Goal: Check status

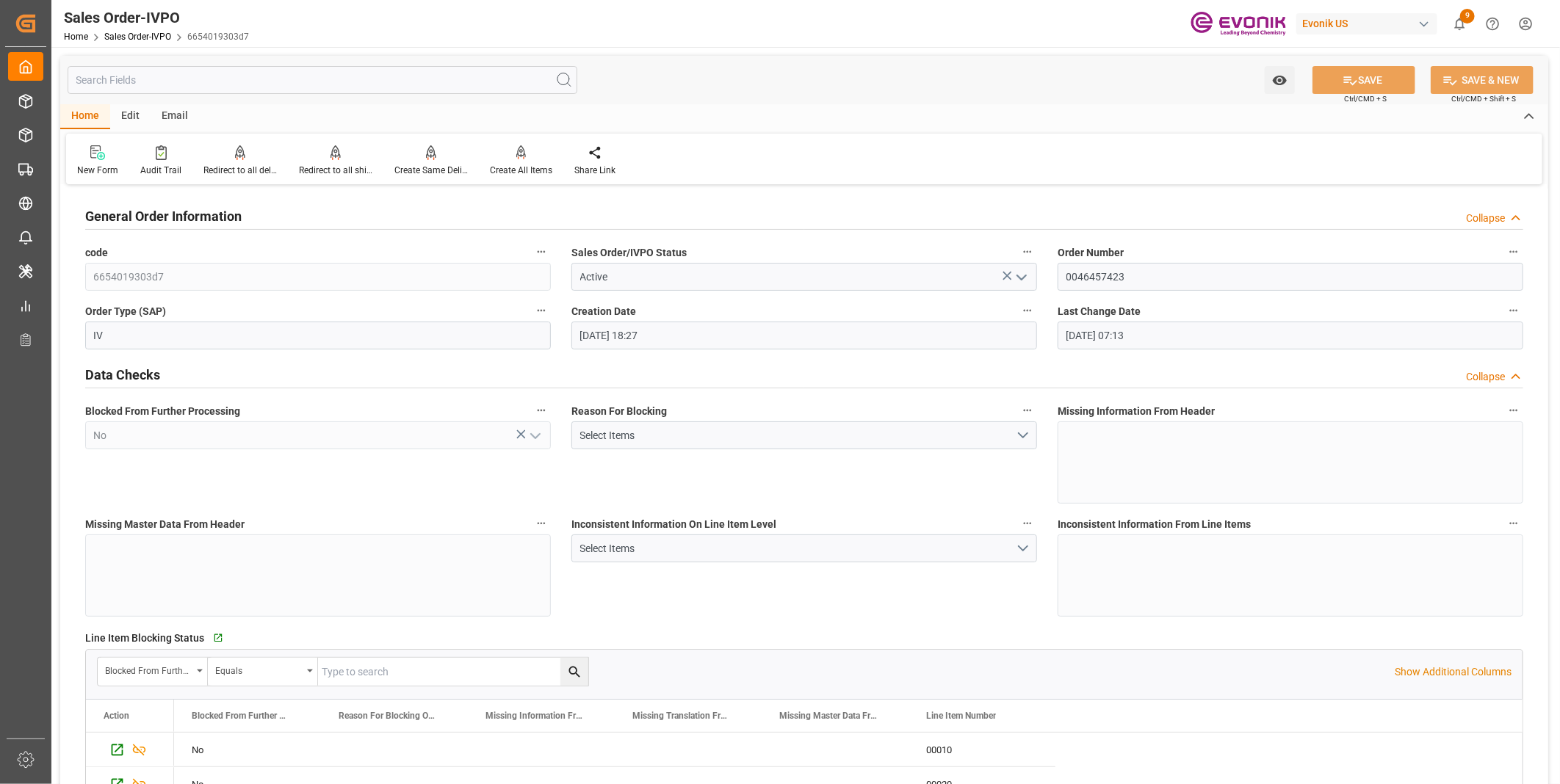
scroll to position [3019, 0]
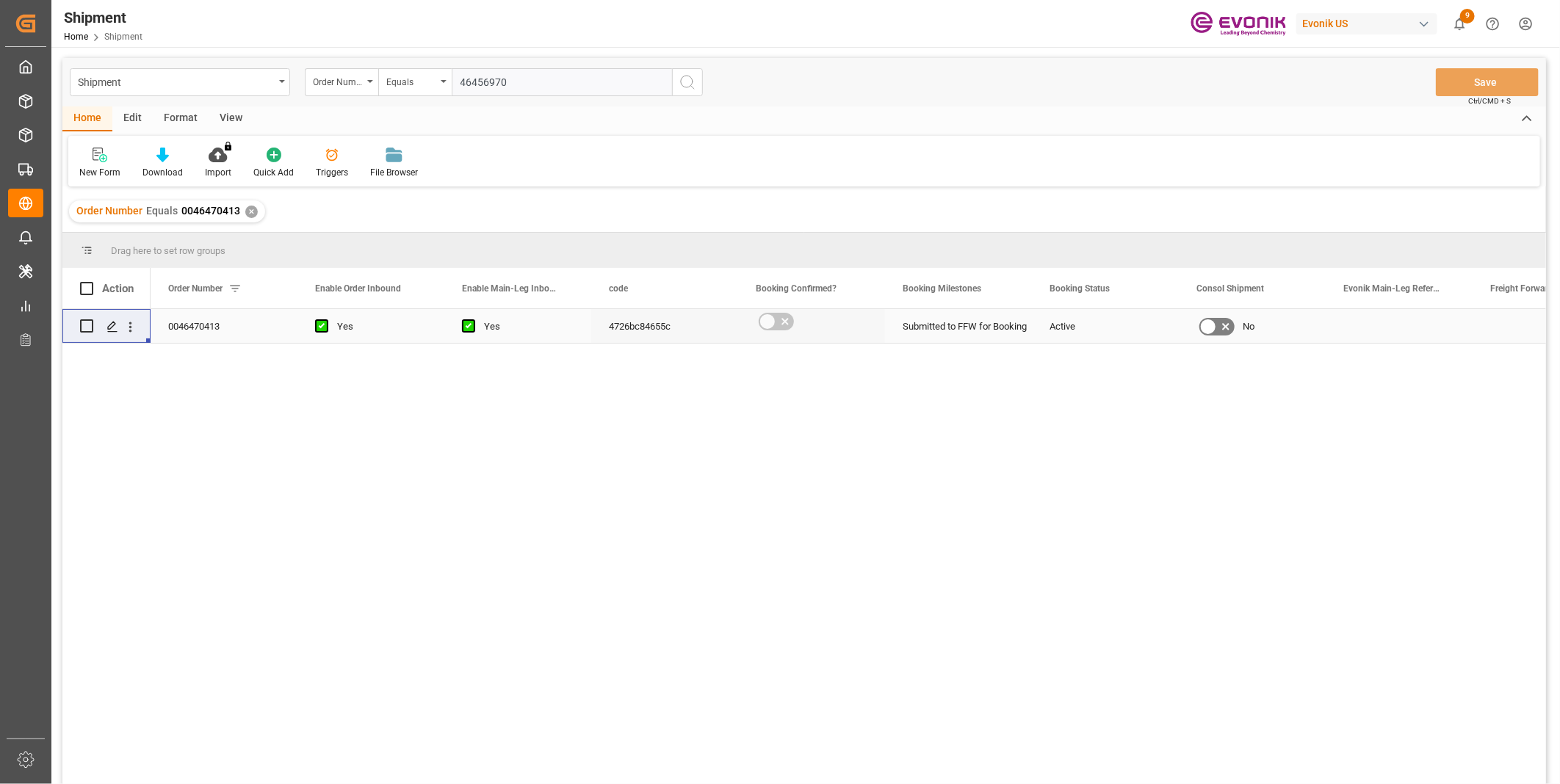
click at [497, 86] on input "46456970" at bounding box center [562, 82] width 221 height 28
type input "250805010026"
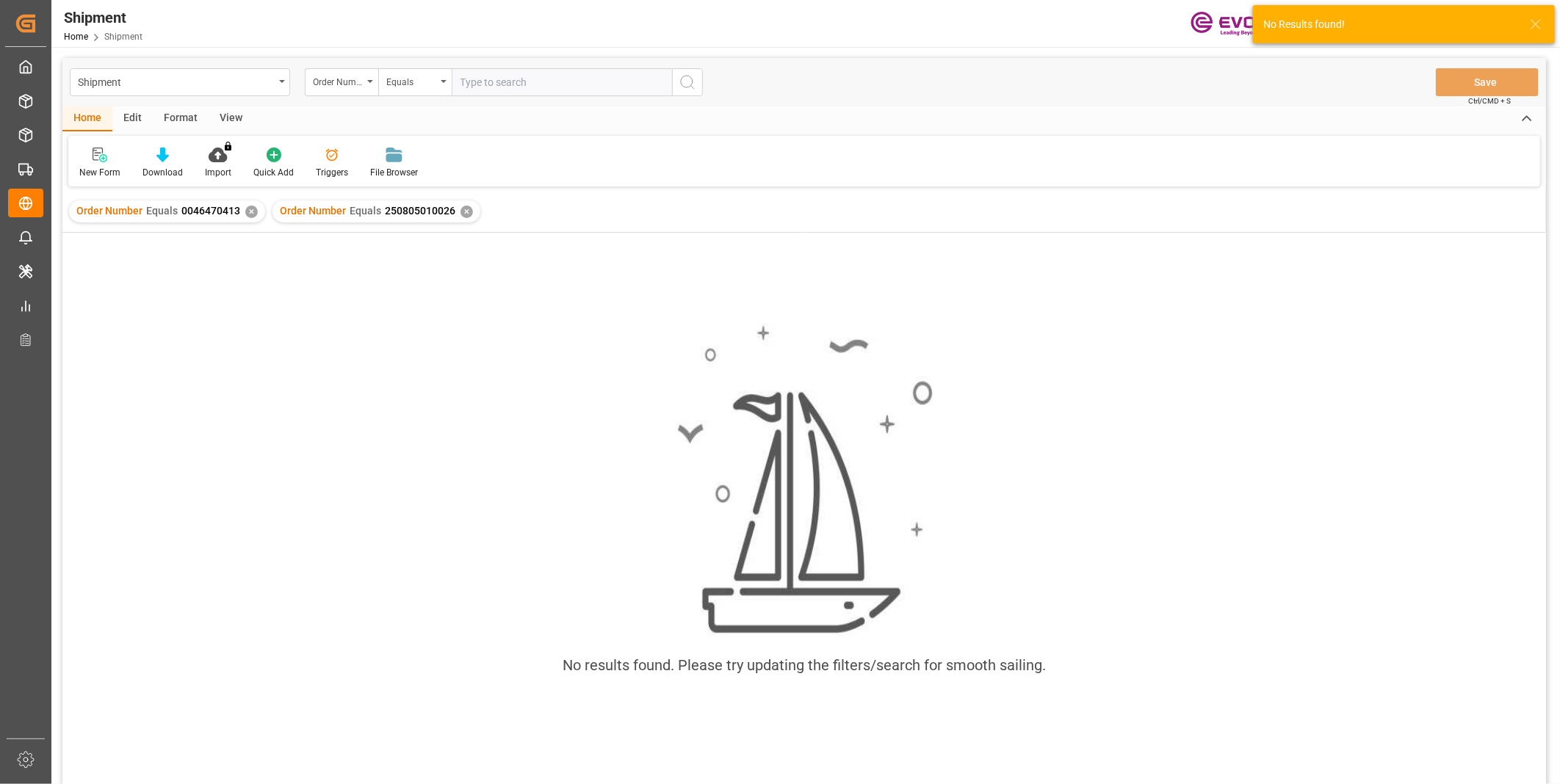
click at [248, 209] on div "✕" at bounding box center [251, 212] width 12 height 12
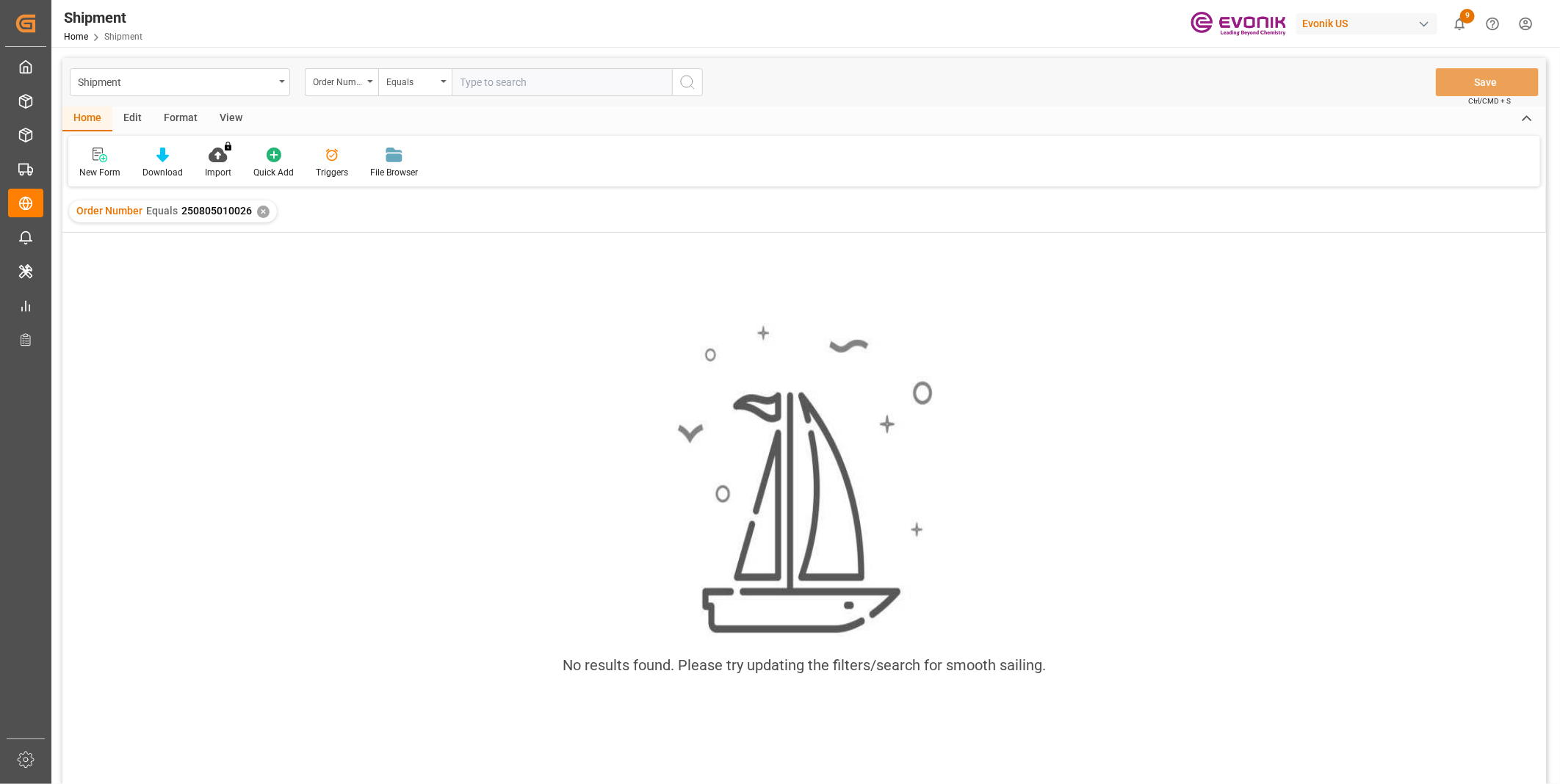
click at [502, 85] on input "text" at bounding box center [562, 82] width 221 height 28
paste input "2007054749"
type input "2007054749"
click at [688, 79] on icon "search button" at bounding box center [687, 82] width 18 height 18
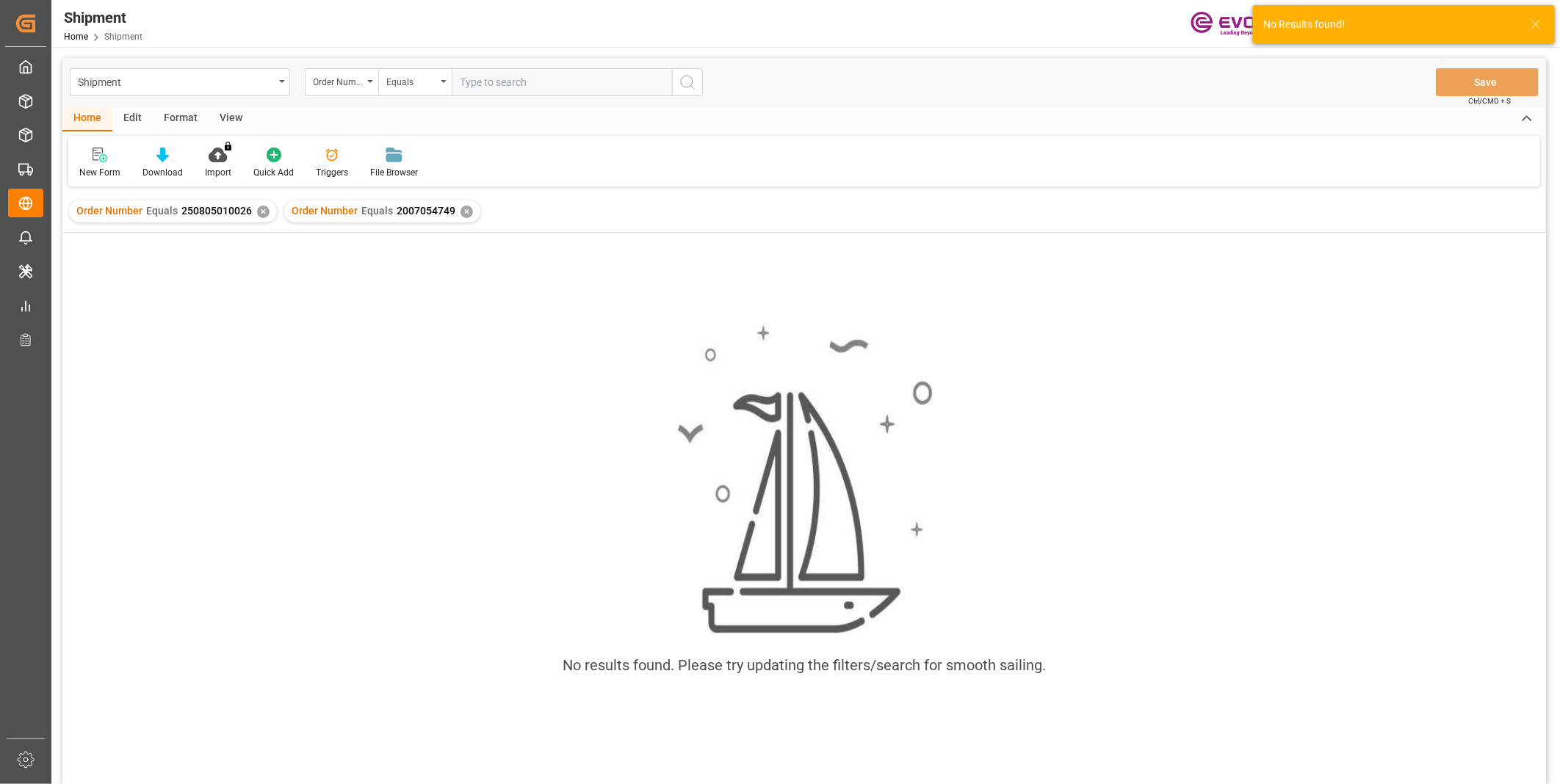
click at [260, 214] on div "✕" at bounding box center [263, 212] width 12 height 12
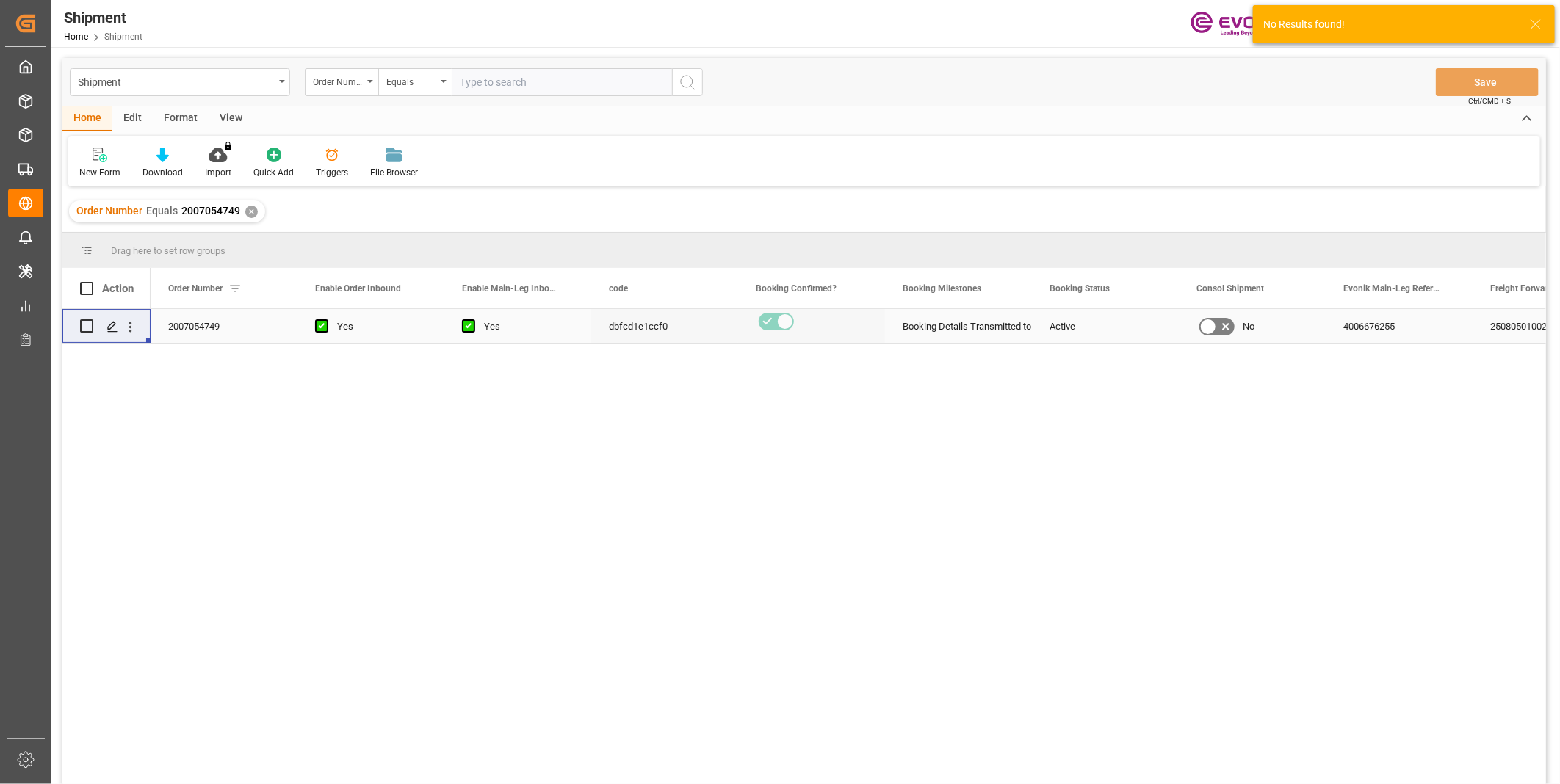
click at [140, 321] on div "Press SPACE to select this row." at bounding box center [130, 327] width 38 height 28
click at [130, 326] on icon "open menu" at bounding box center [131, 326] width 3 height 10
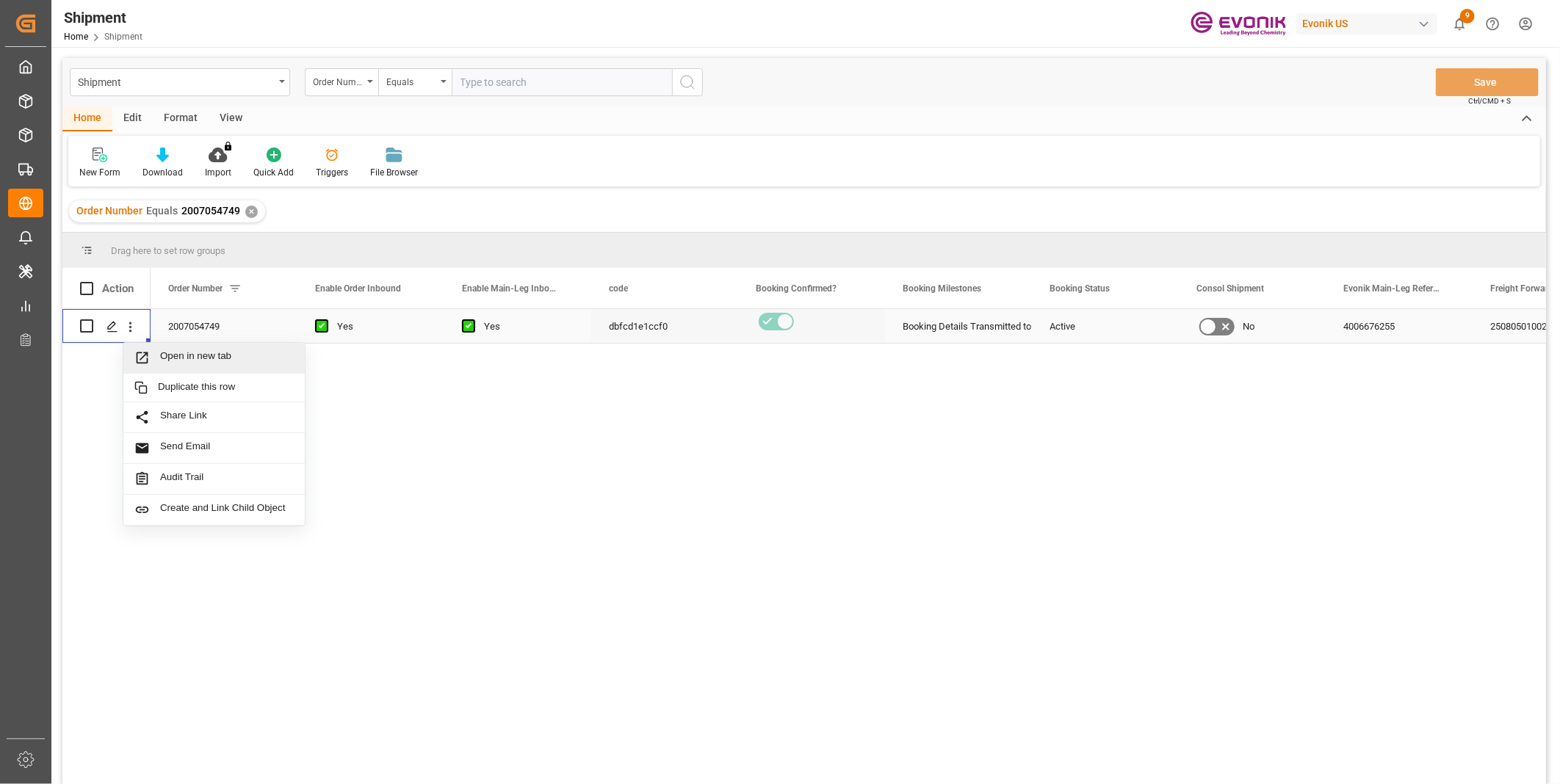
click at [203, 348] on div "Open in new tab" at bounding box center [214, 358] width 181 height 31
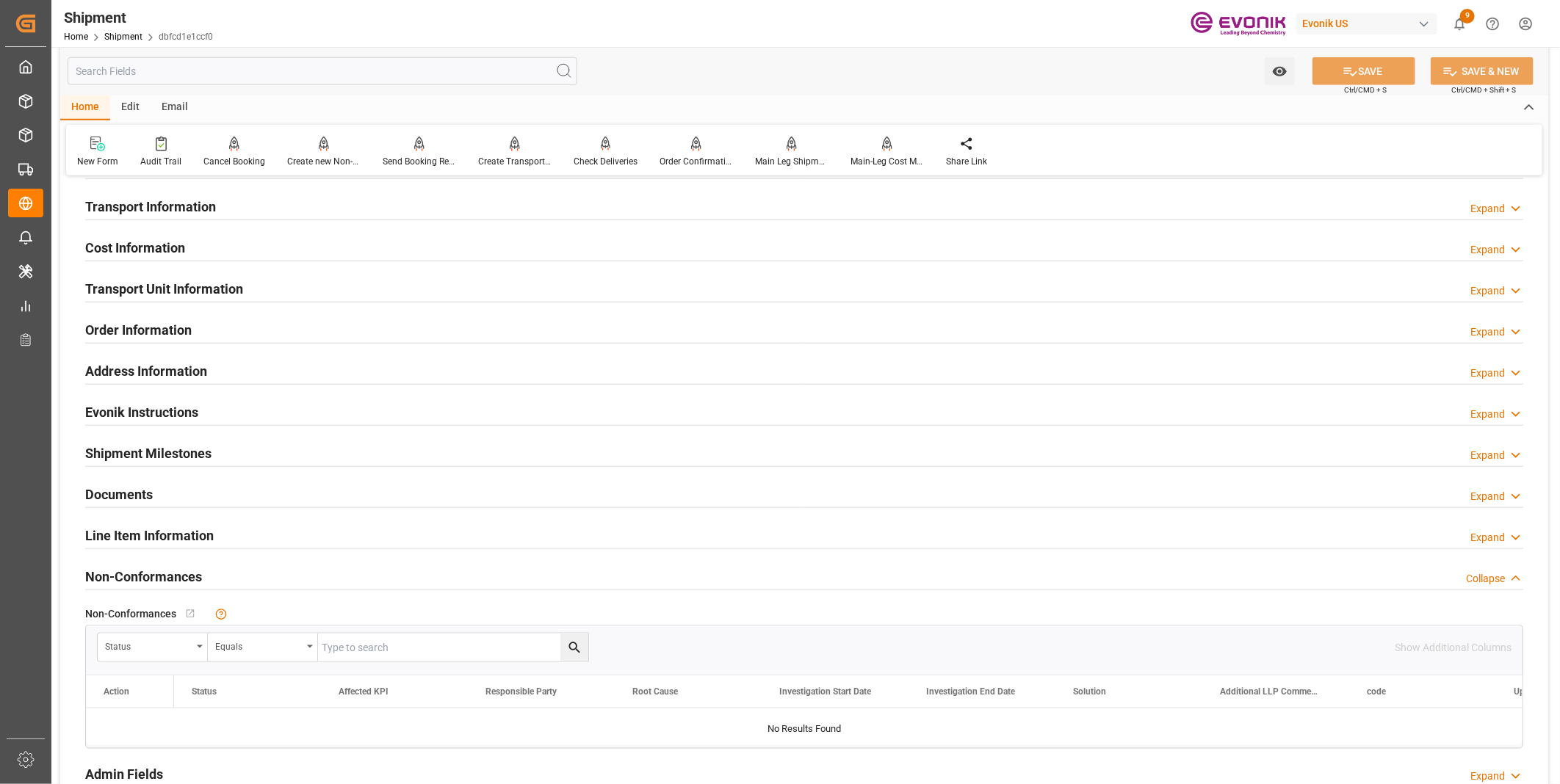
scroll to position [816, 0]
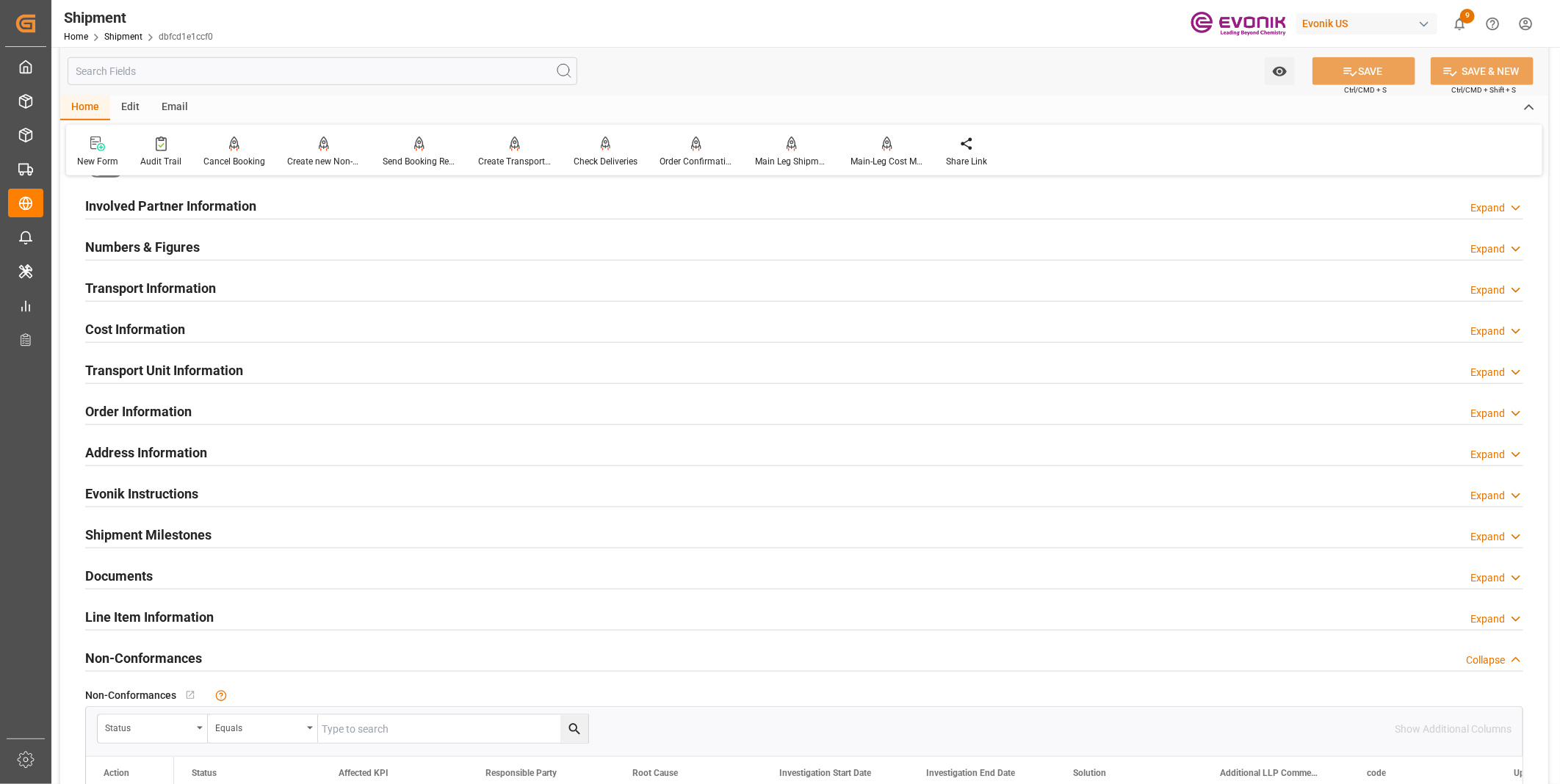
click at [195, 361] on h2 "Transport Unit Information" at bounding box center [163, 371] width 158 height 20
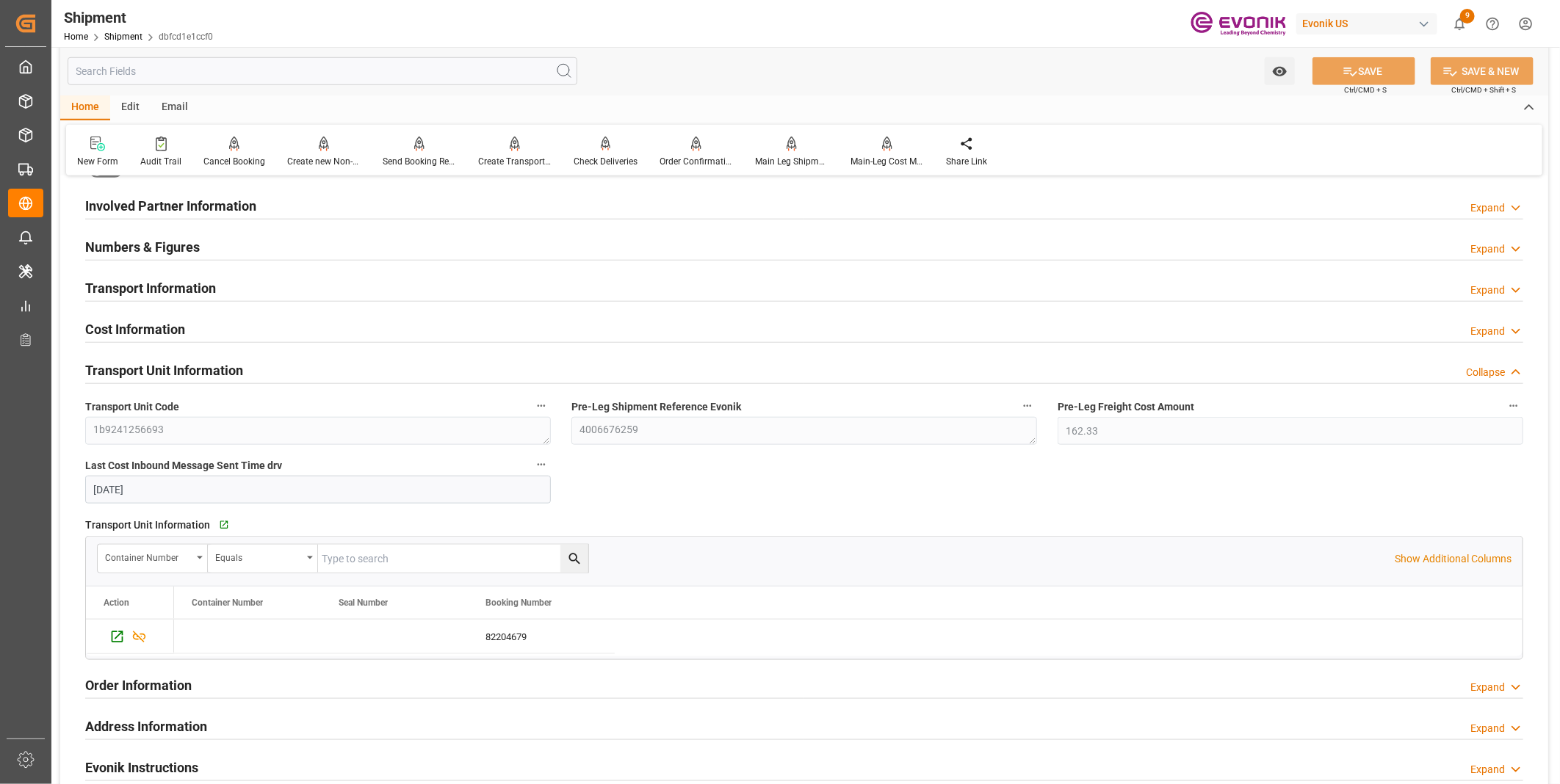
click at [232, 363] on h2 "Transport Unit Information" at bounding box center [163, 371] width 158 height 20
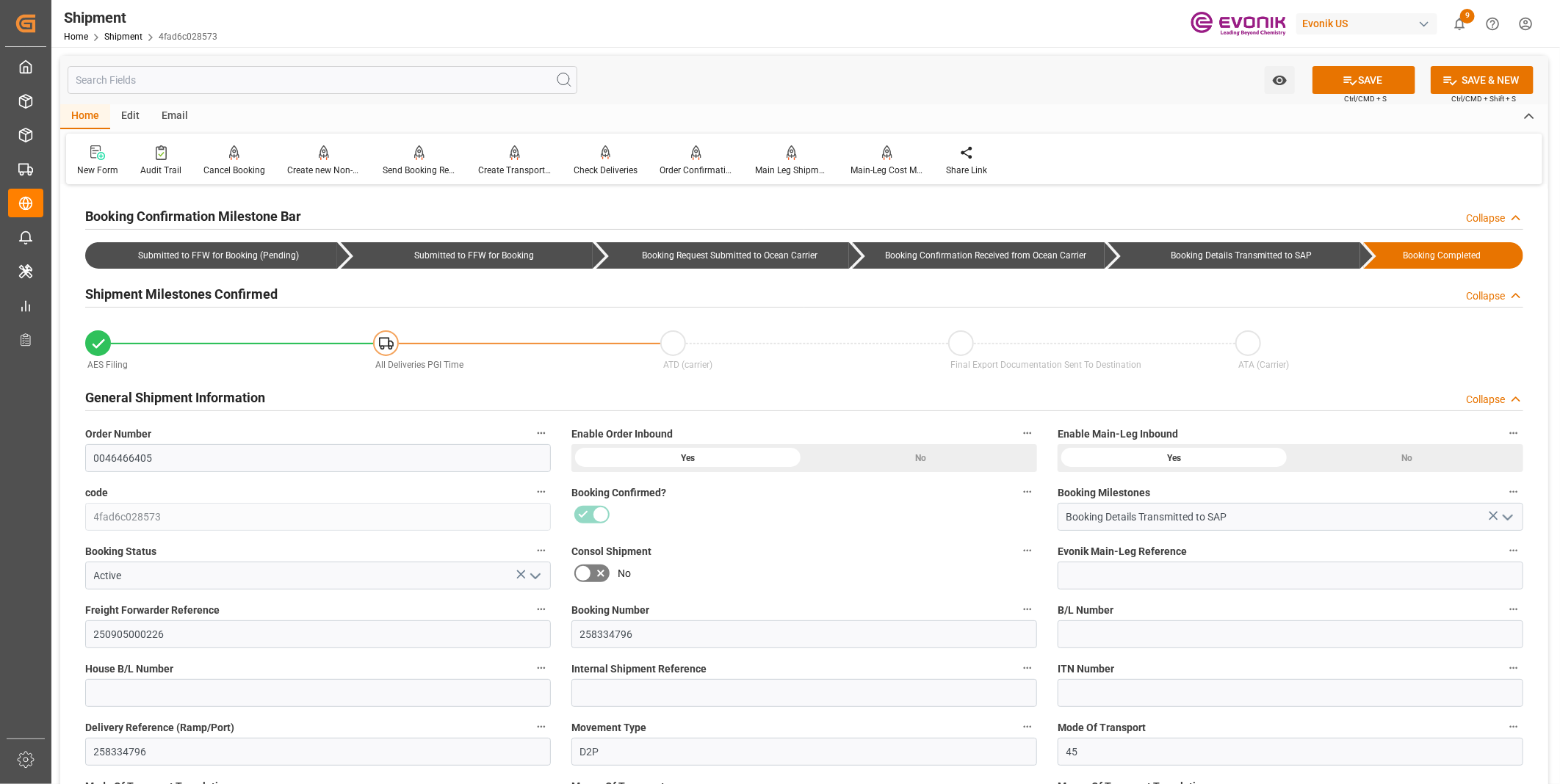
scroll to position [1305, 0]
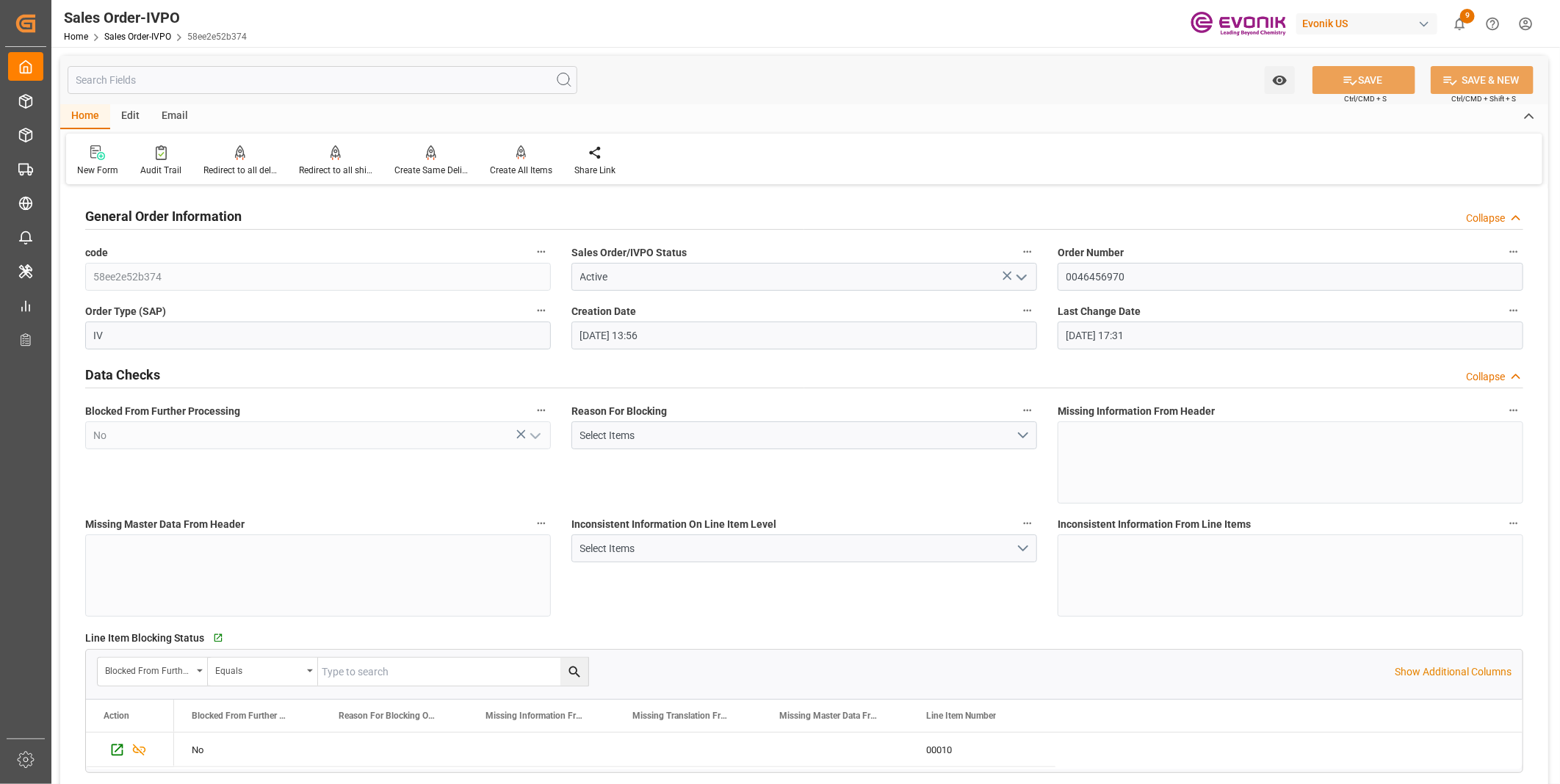
scroll to position [2448, 0]
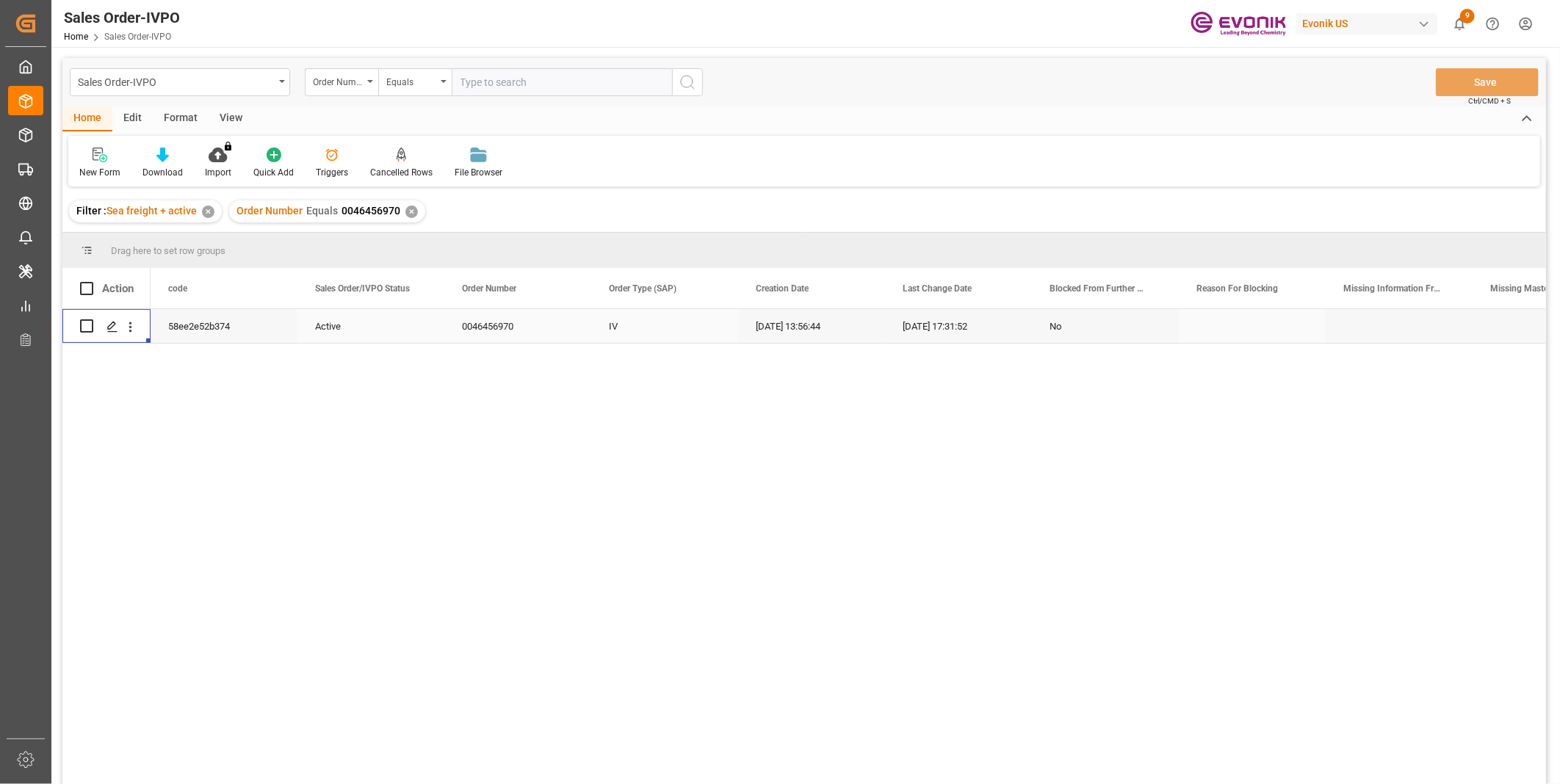
click at [519, 84] on input "text" at bounding box center [562, 82] width 221 height 28
paste input "2007054749"
type input "2007054749"
click at [685, 77] on icon "search button" at bounding box center [687, 82] width 18 height 18
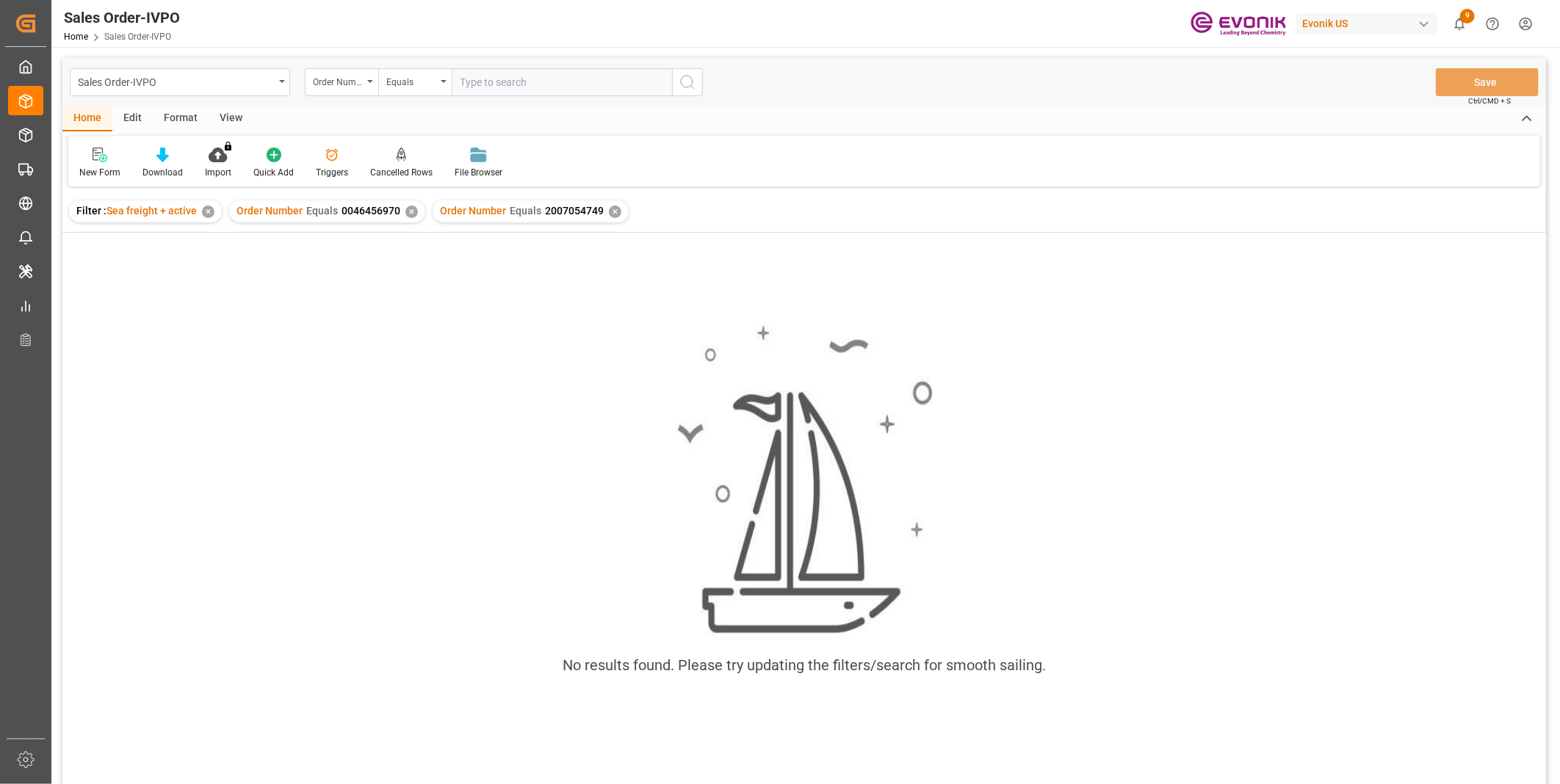
click at [406, 209] on div "✕" at bounding box center [412, 212] width 12 height 12
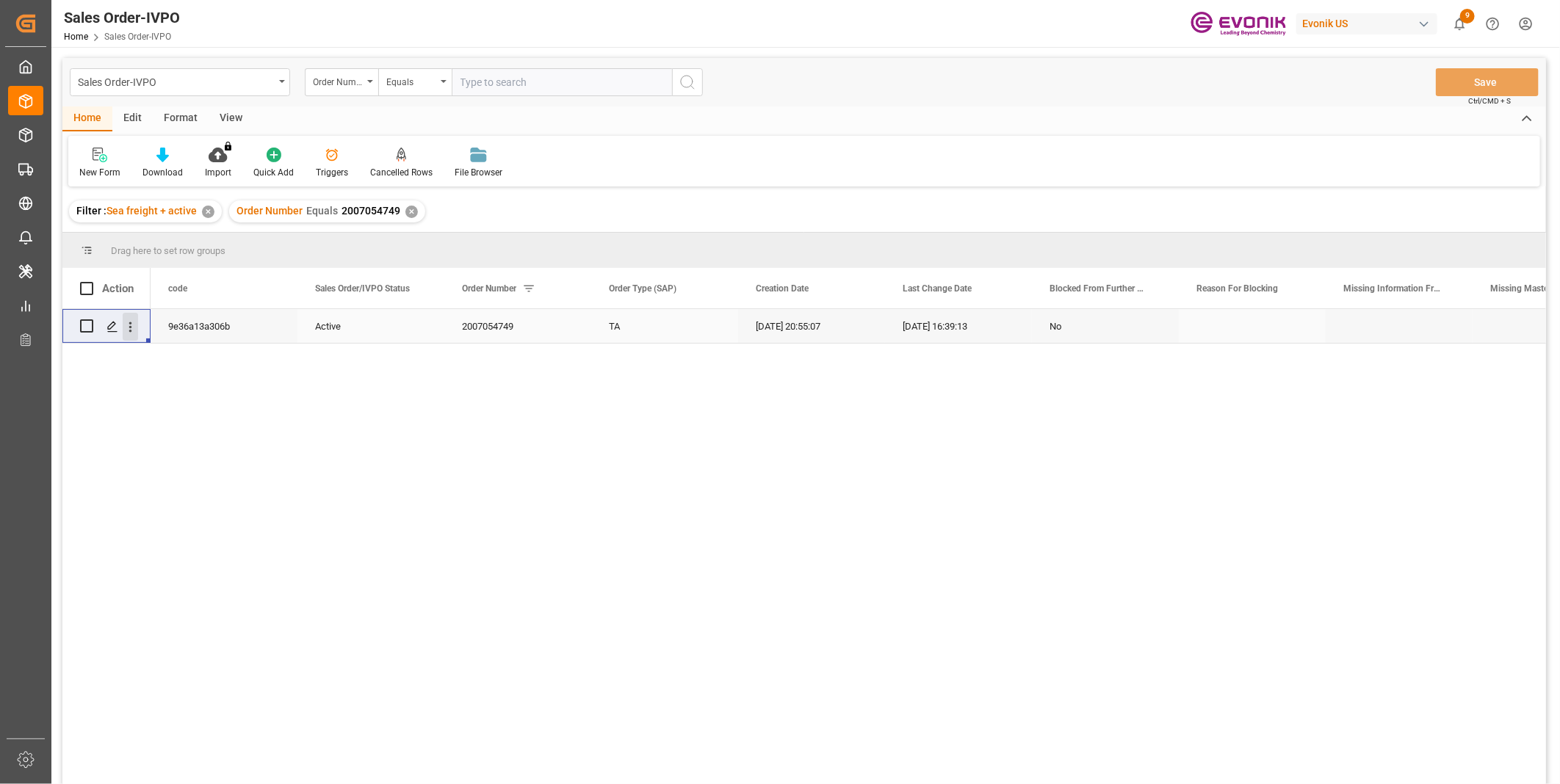
click at [134, 321] on icon "open menu" at bounding box center [130, 327] width 15 height 15
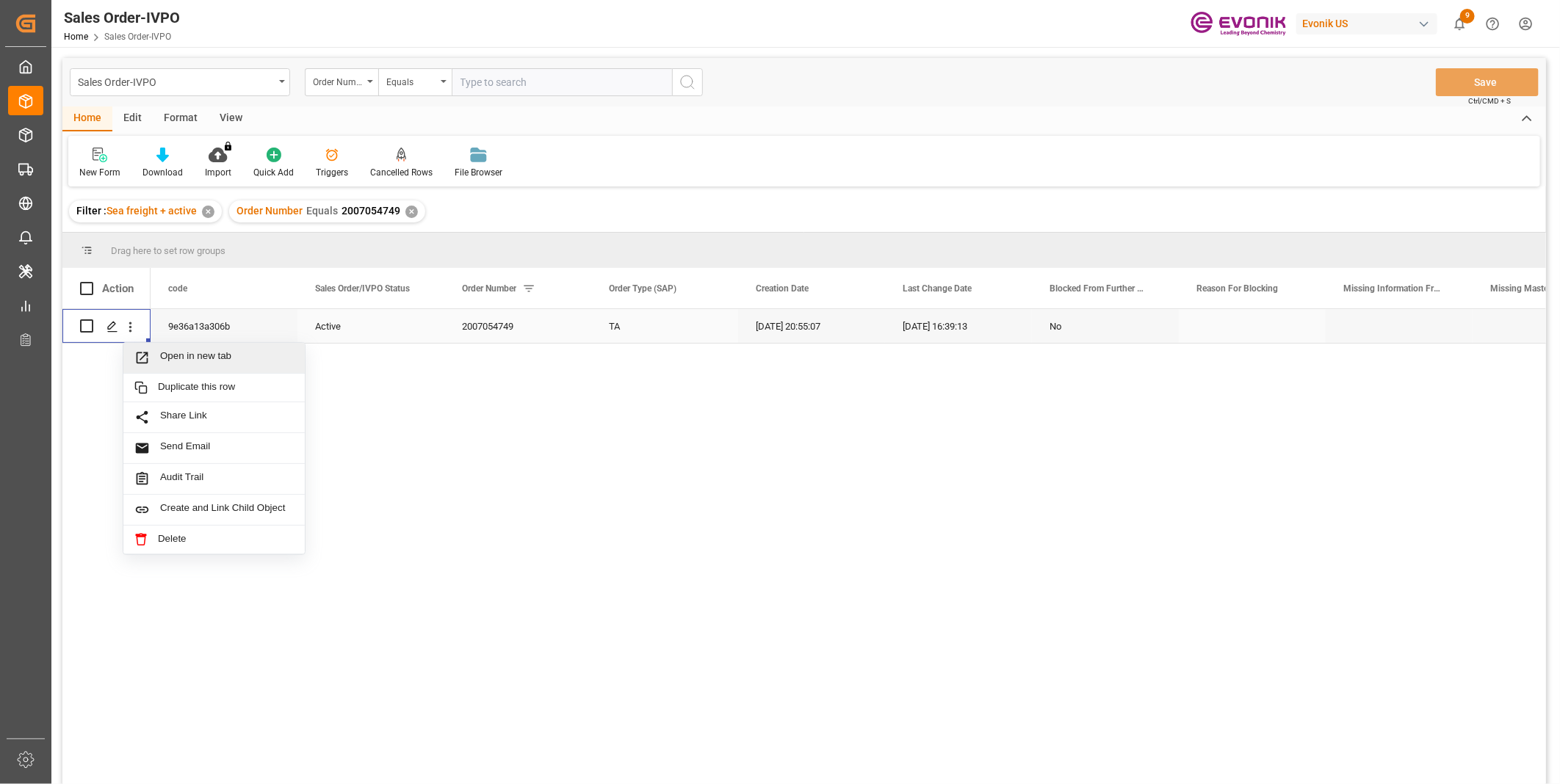
click at [187, 348] on div "Open in new tab" at bounding box center [214, 358] width 181 height 31
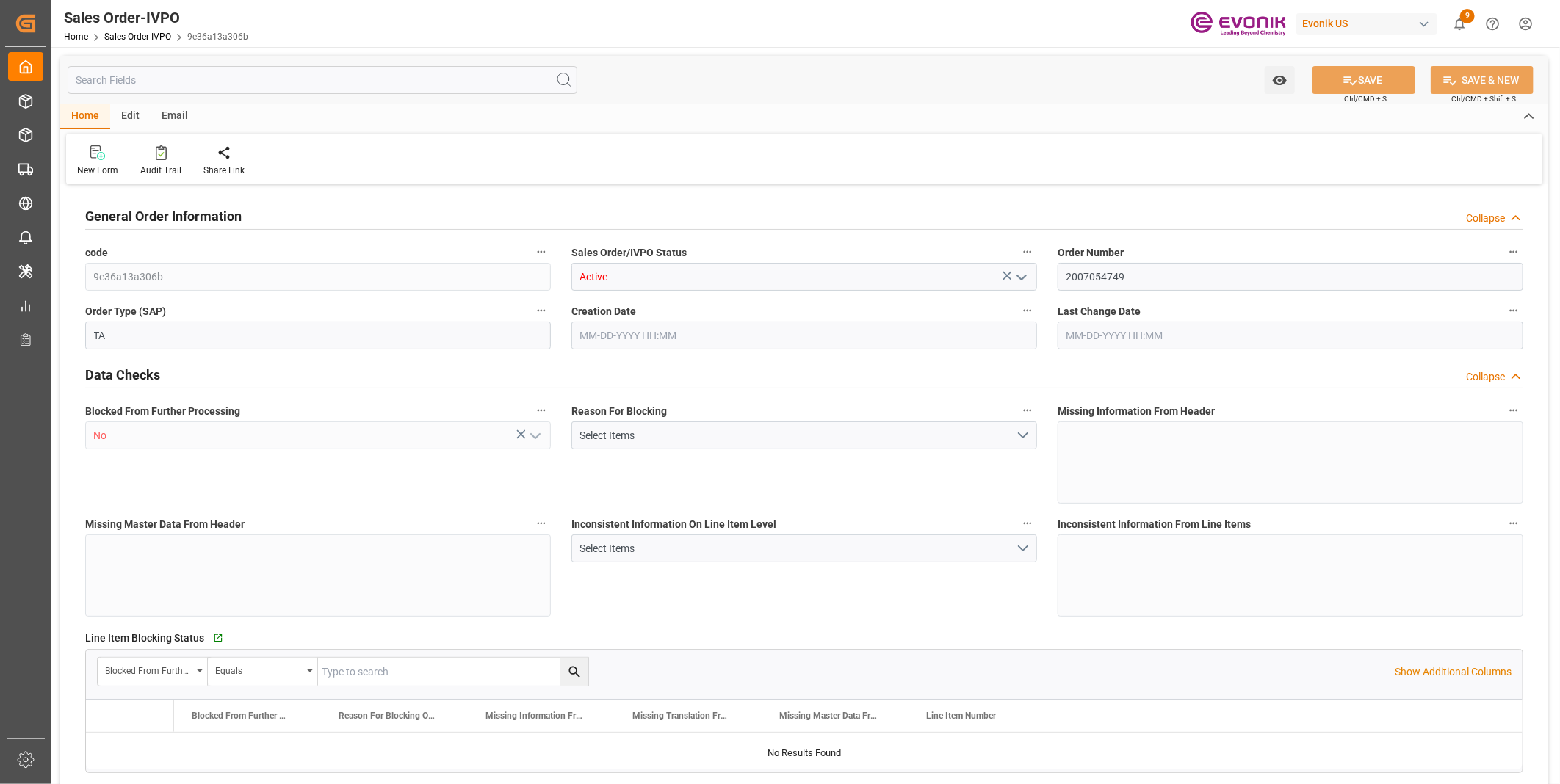
type input "CLSAI"
type input "0"
type input "1"
type input "2"
type input "1"
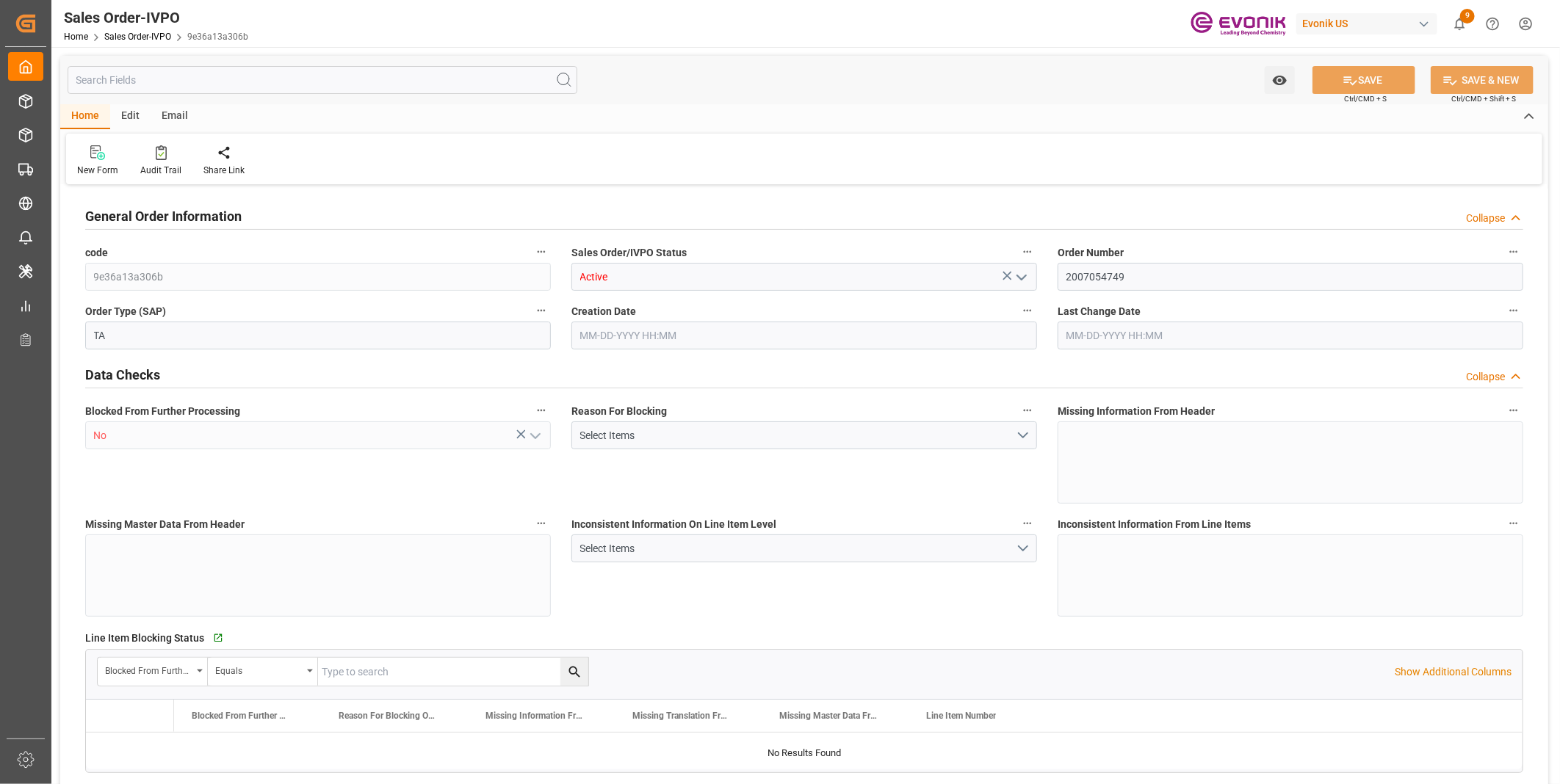
type input "6058.4"
type input "14.9168"
type input "17000"
type input "30"
type input "06-17-2025 20:55"
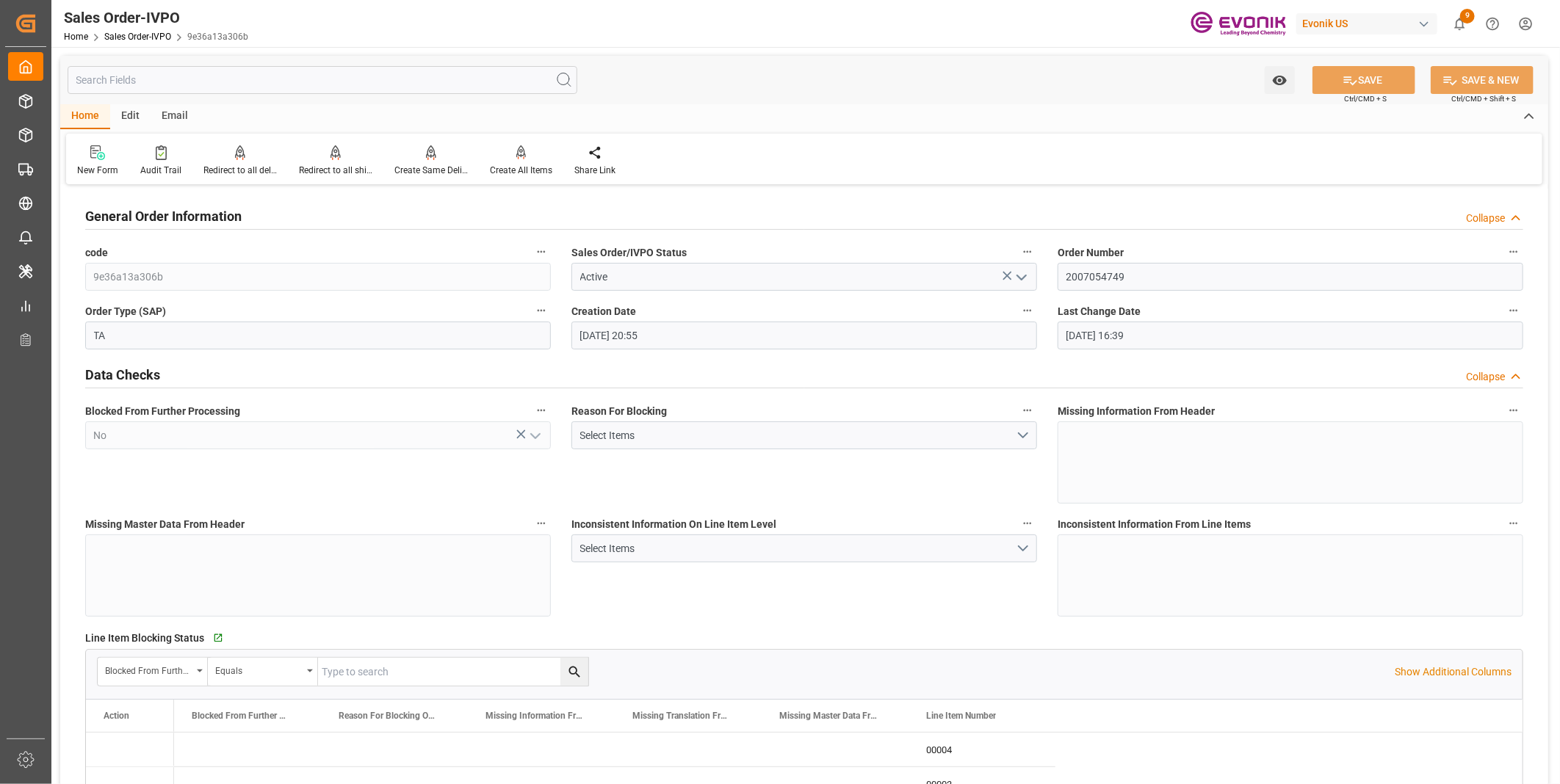
type input "07-22-2025 16:39"
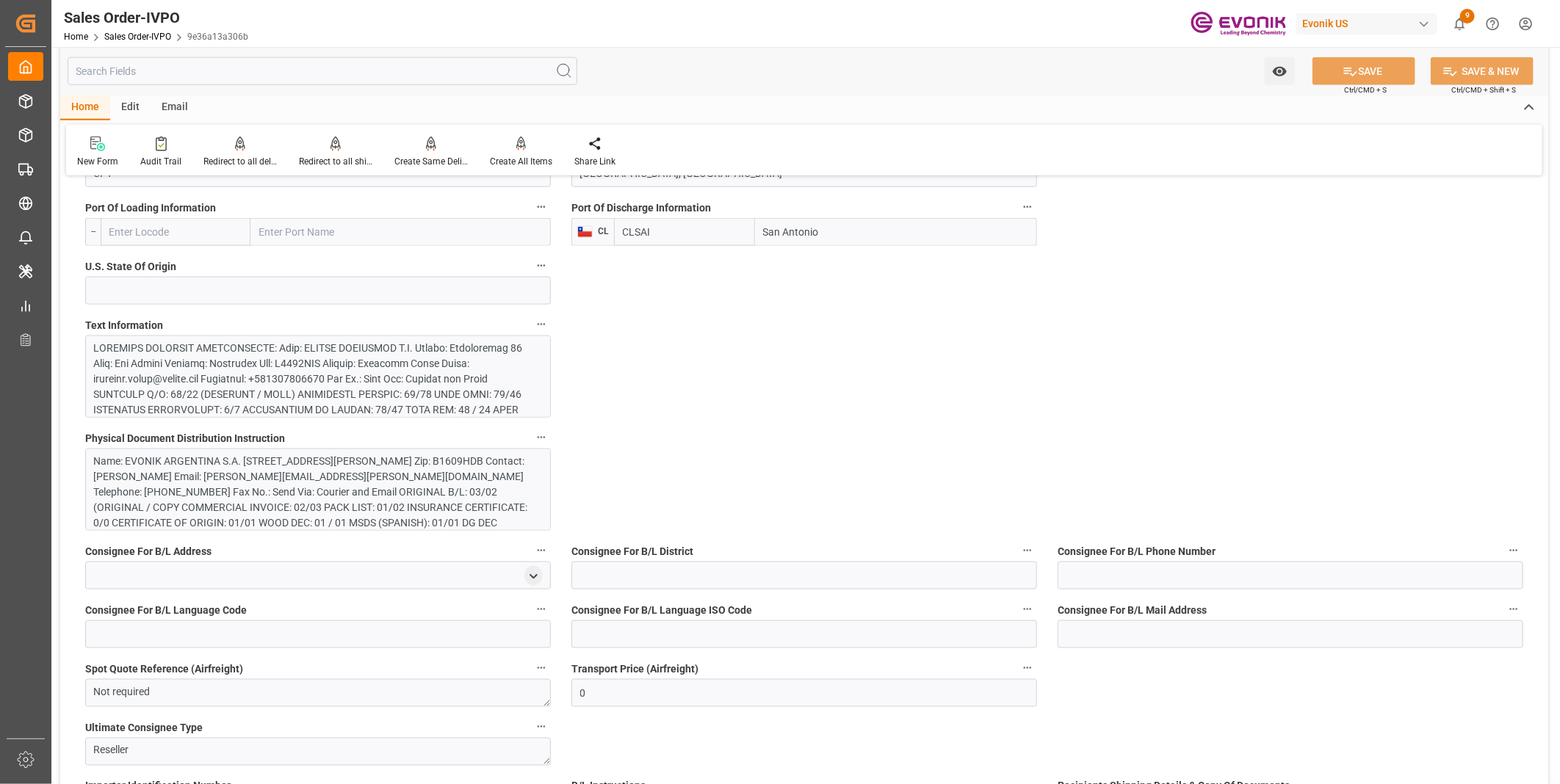
scroll to position [24, 0]
click at [247, 360] on div at bounding box center [312, 510] width 436 height 339
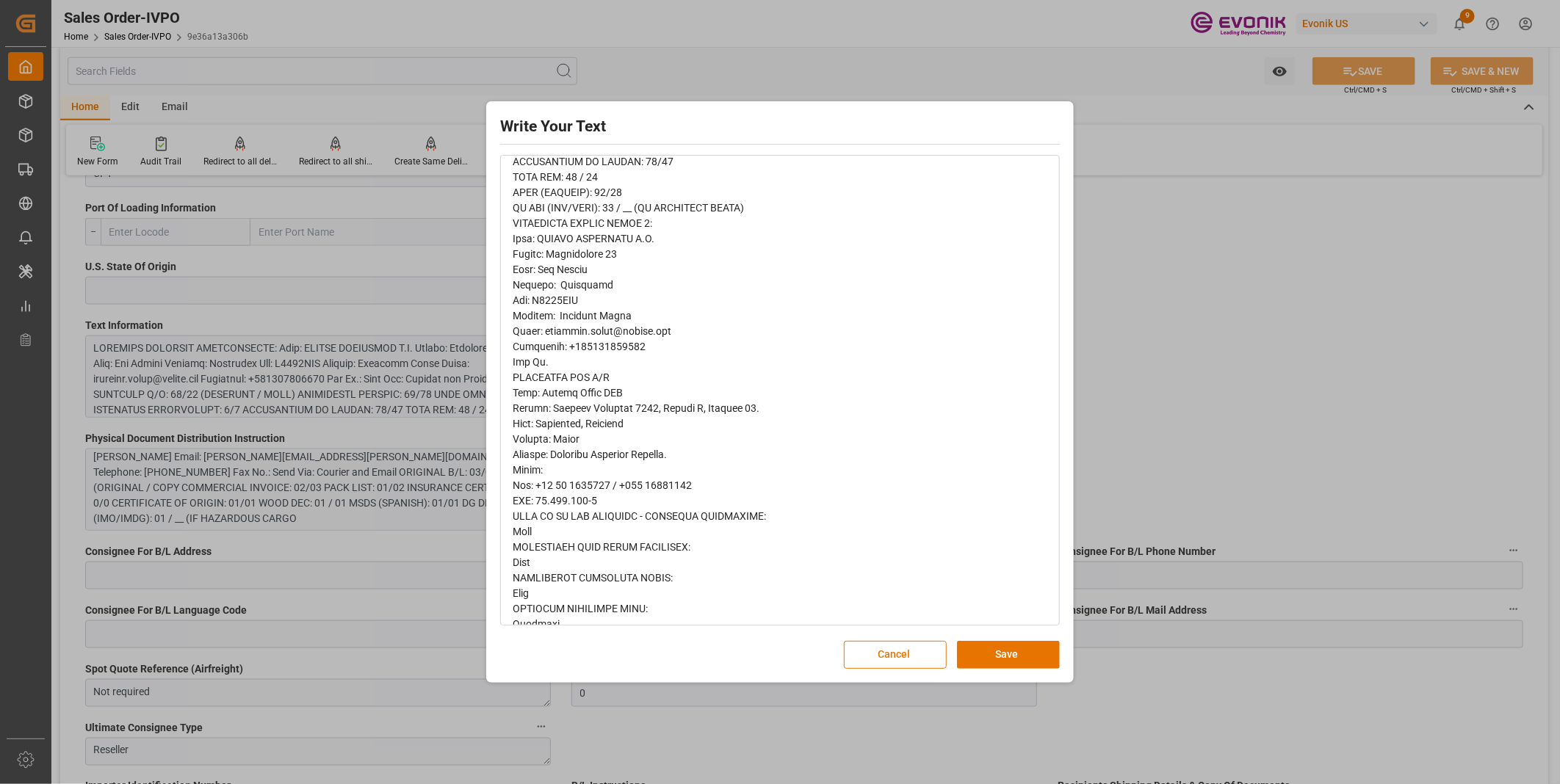
scroll to position [222, 0]
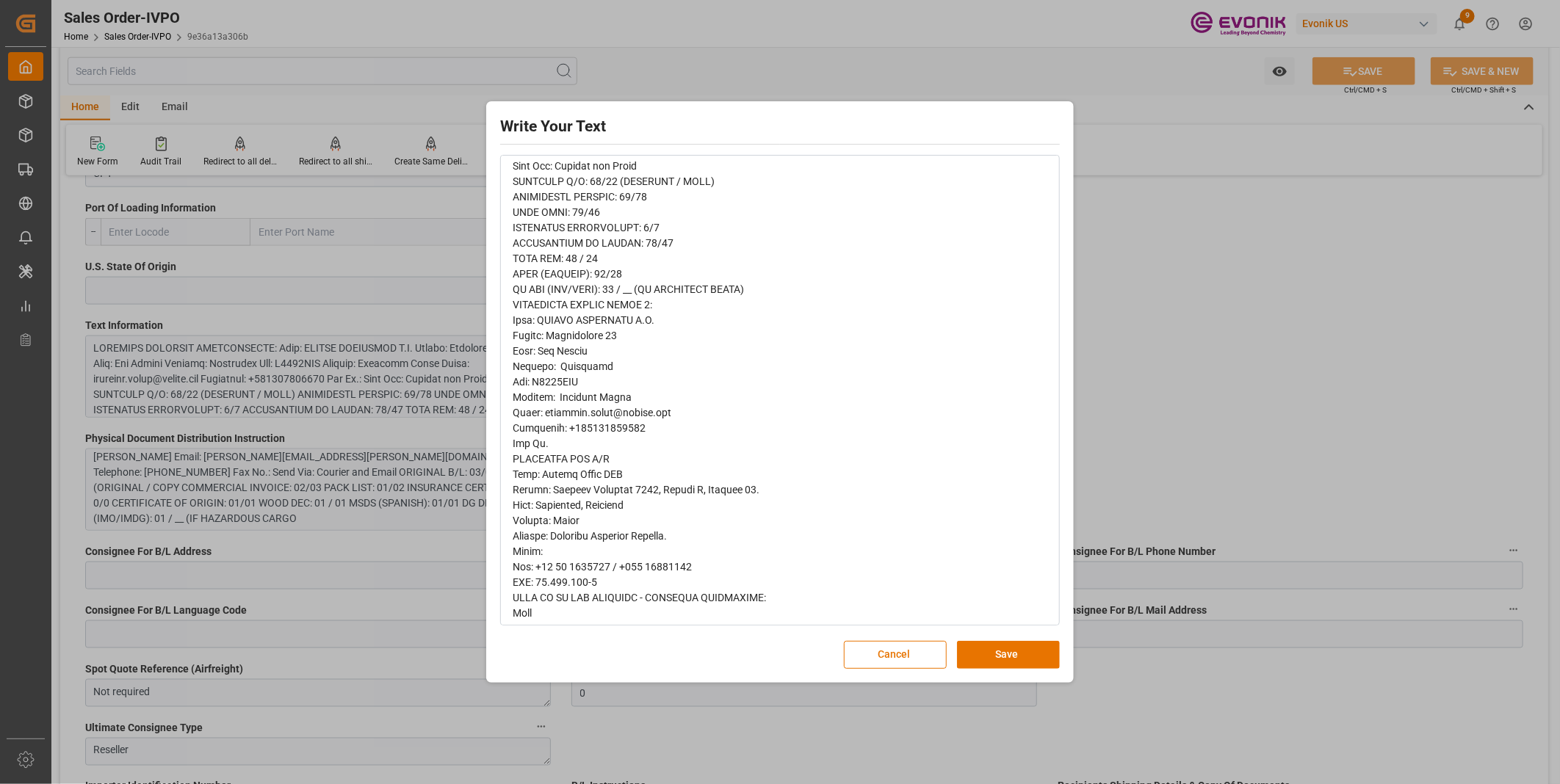
click at [747, 445] on div "rdw-editor" at bounding box center [780, 513] width 535 height 1018
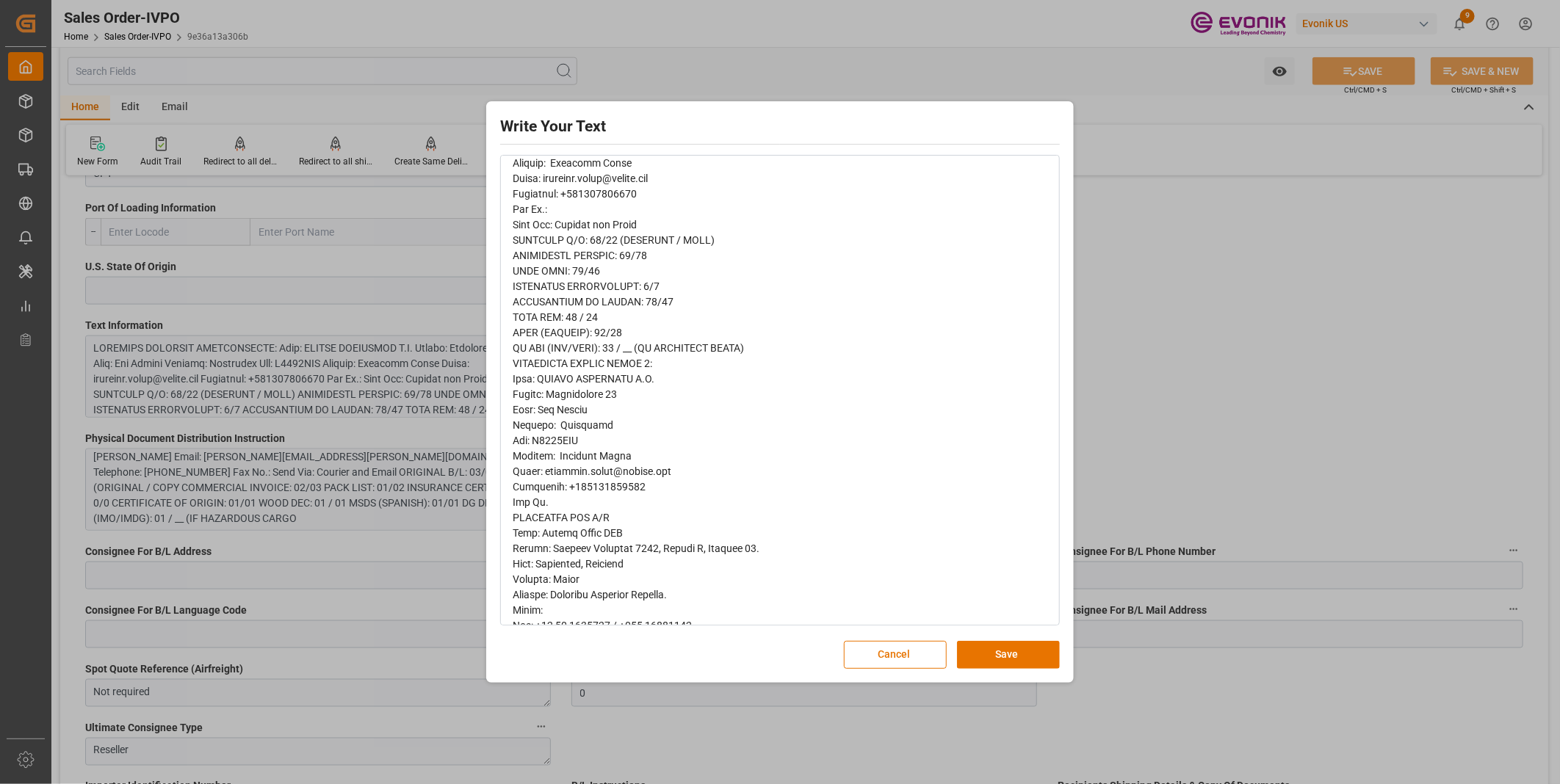
scroll to position [244, 0]
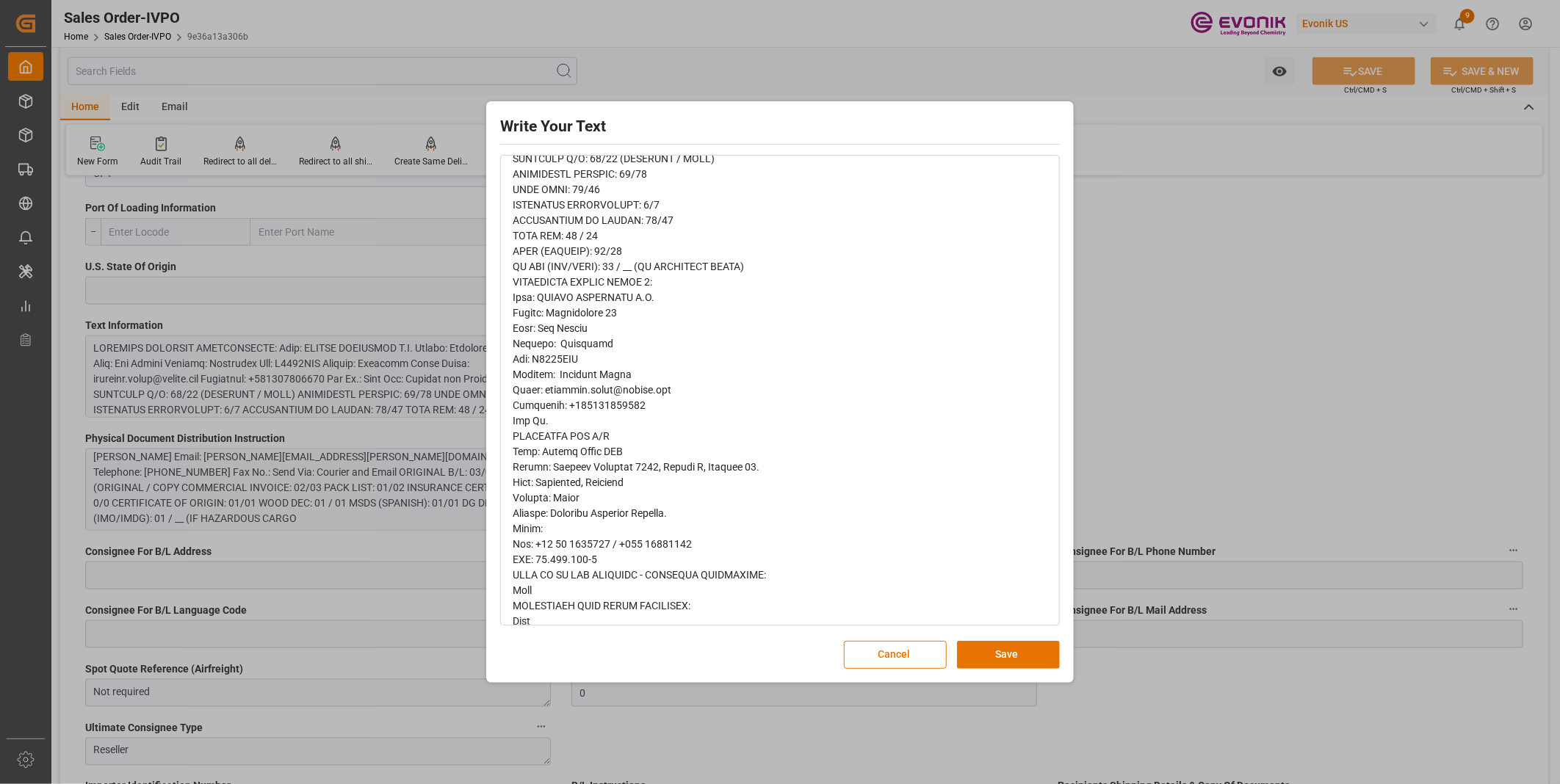
click at [1220, 237] on div "Write Your Text Normal 14 Font Cancel Save" at bounding box center [780, 392] width 1560 height 784
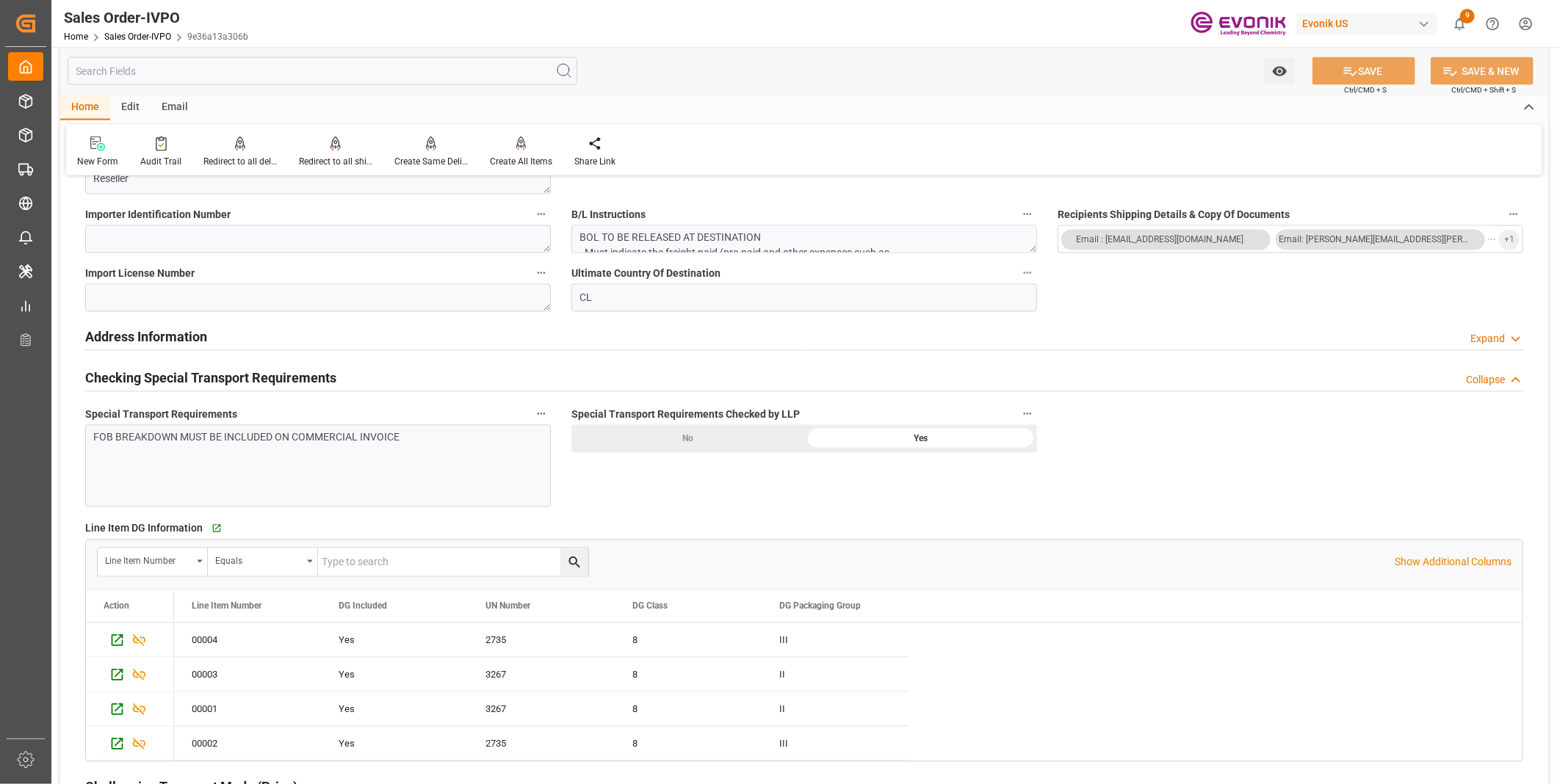
scroll to position [1469, 0]
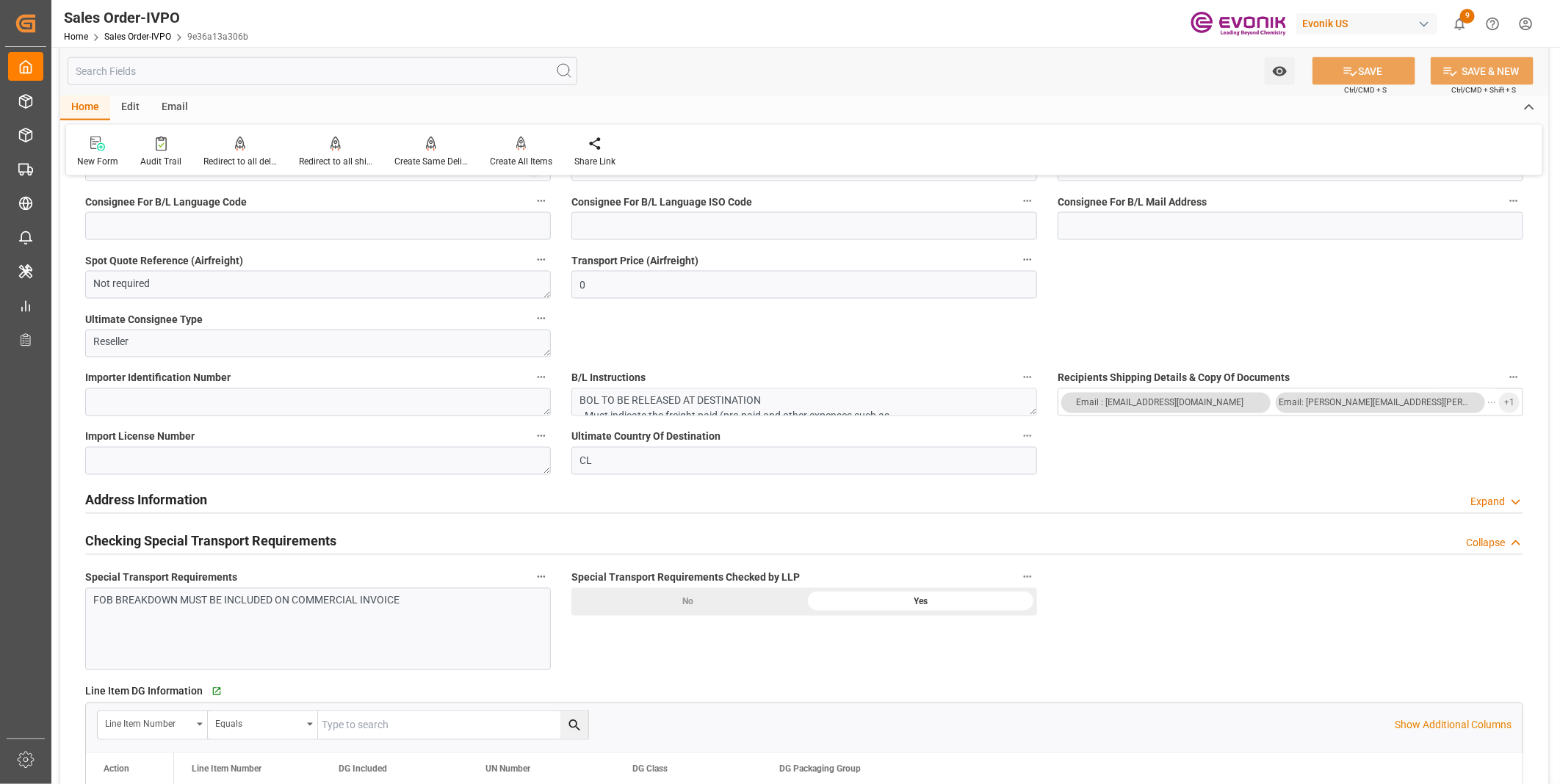
click at [221, 502] on div "Address Information Expand" at bounding box center [804, 500] width 1438 height 28
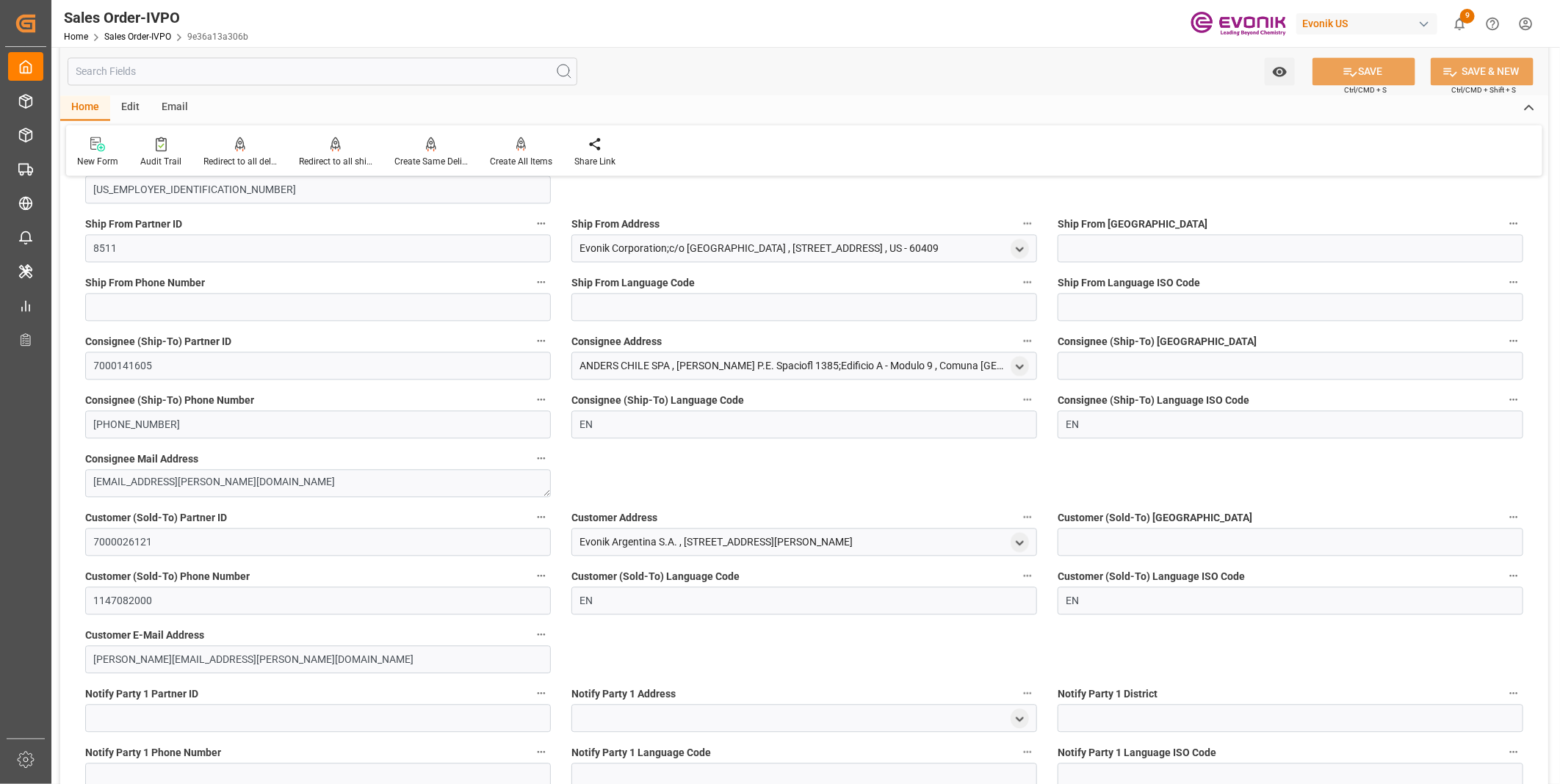
scroll to position [1876, 0]
